Goal: Connect with others: Connect with others

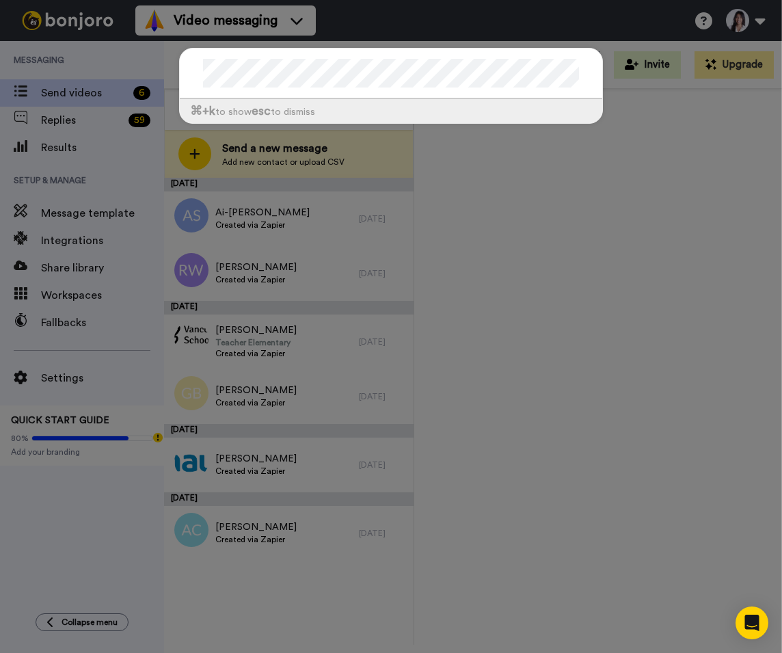
click at [504, 181] on div "⌘ +k to show esc to dismiss" at bounding box center [391, 326] width 782 height 653
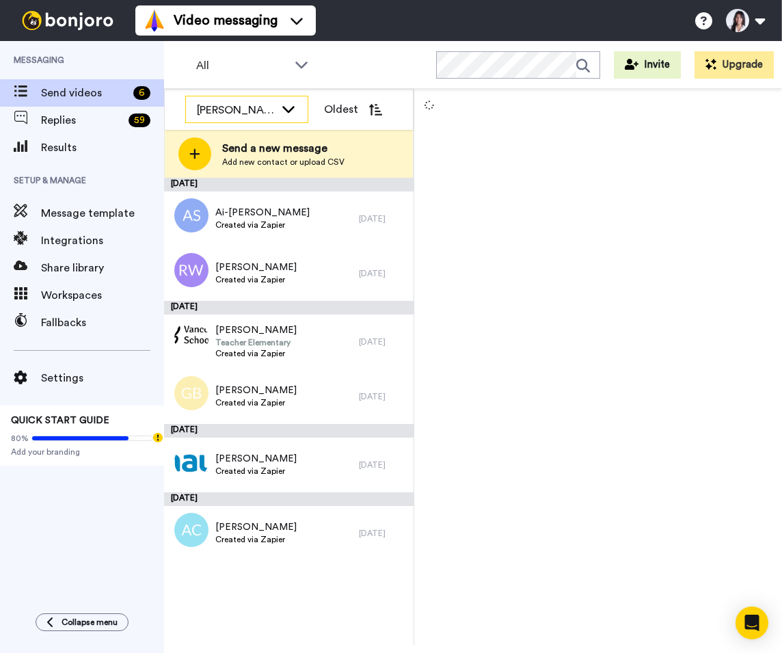
click at [258, 107] on div "[PERSON_NAME]" at bounding box center [236, 110] width 78 height 16
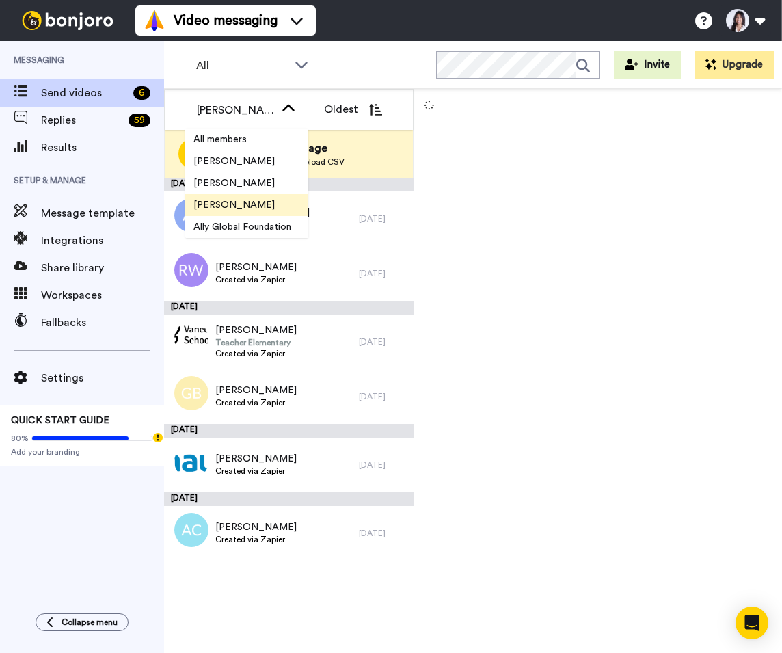
scroll to position [22, 0]
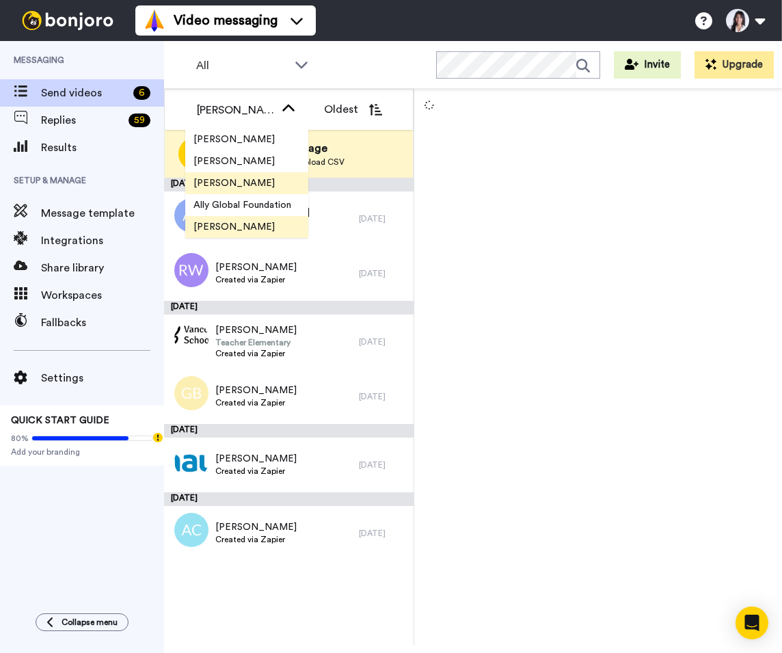
click at [251, 220] on span "[PERSON_NAME]" at bounding box center [234, 227] width 98 height 14
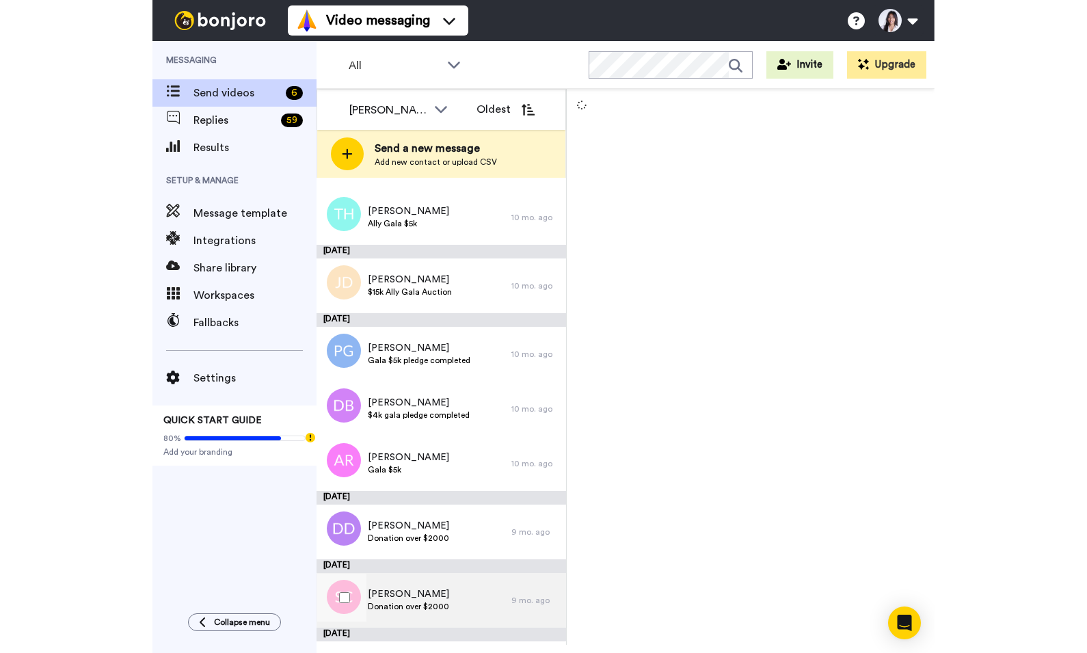
scroll to position [1160, 0]
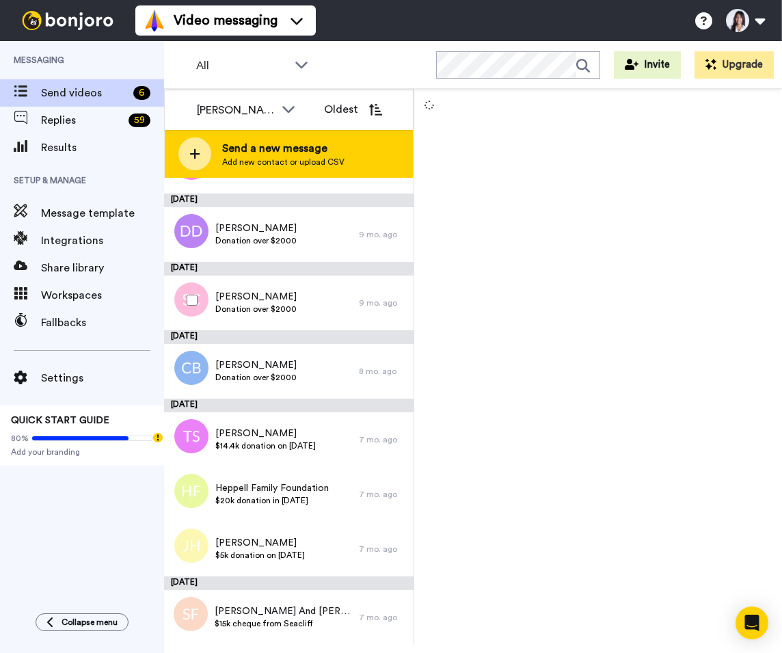
click at [316, 154] on span "Send a new message" at bounding box center [283, 148] width 122 height 16
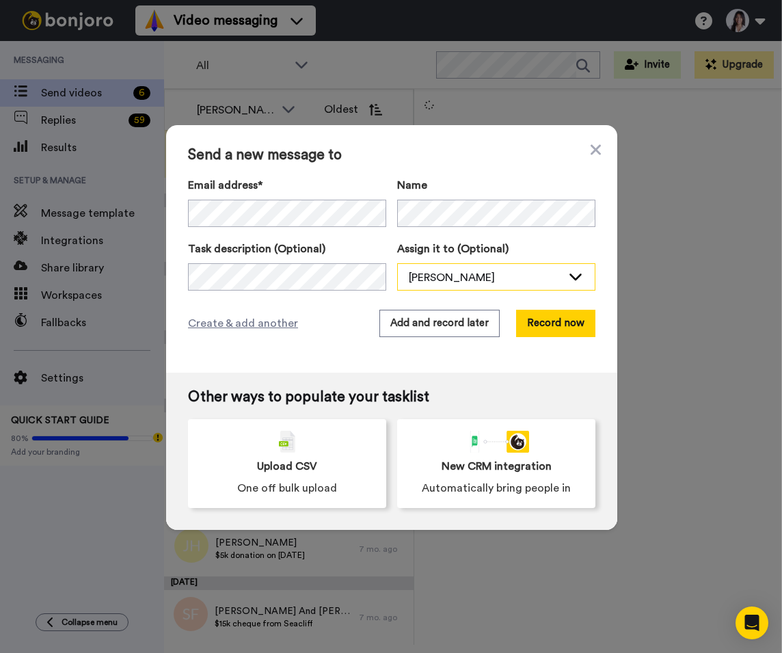
click at [473, 270] on div "[PERSON_NAME]" at bounding box center [485, 277] width 153 height 16
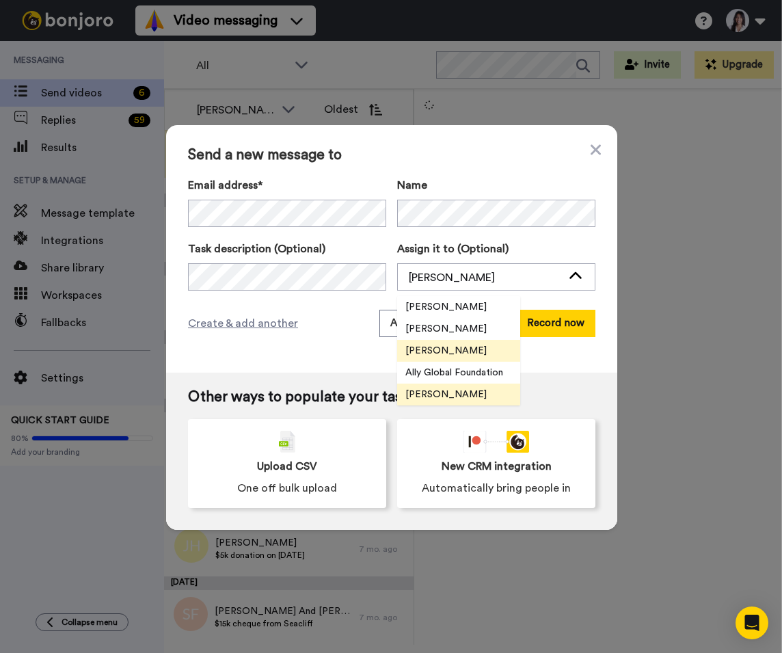
click at [466, 394] on span "[PERSON_NAME]" at bounding box center [446, 395] width 98 height 14
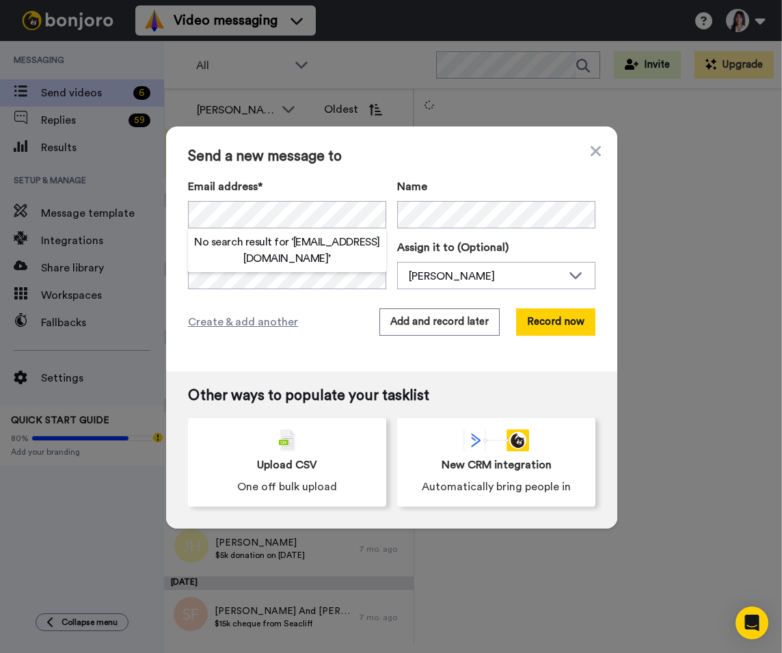
click at [319, 186] on label "Email address*" at bounding box center [287, 186] width 198 height 16
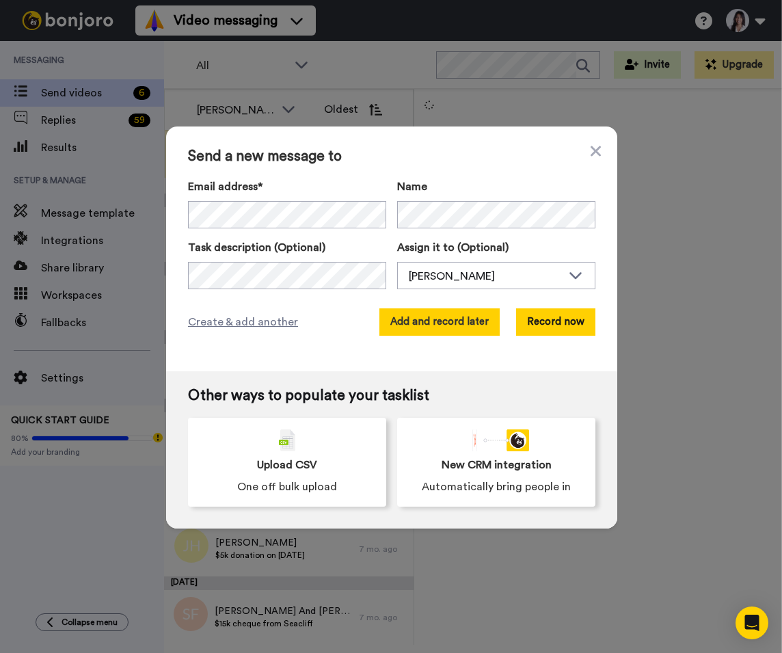
click at [462, 315] on button "Add and record later" at bounding box center [439, 321] width 120 height 27
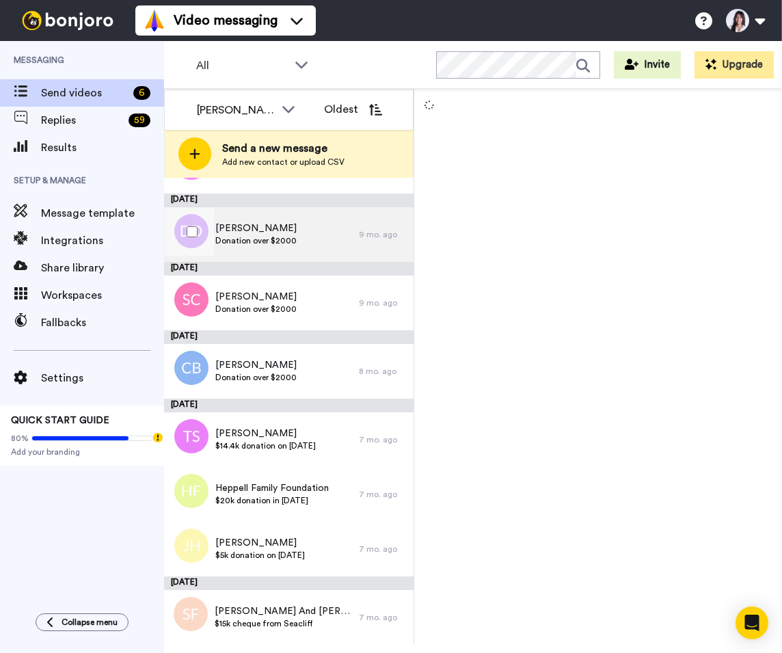
click at [288, 237] on span "Donation over $2000" at bounding box center [255, 240] width 81 height 11
